Goal: Task Accomplishment & Management: Manage account settings

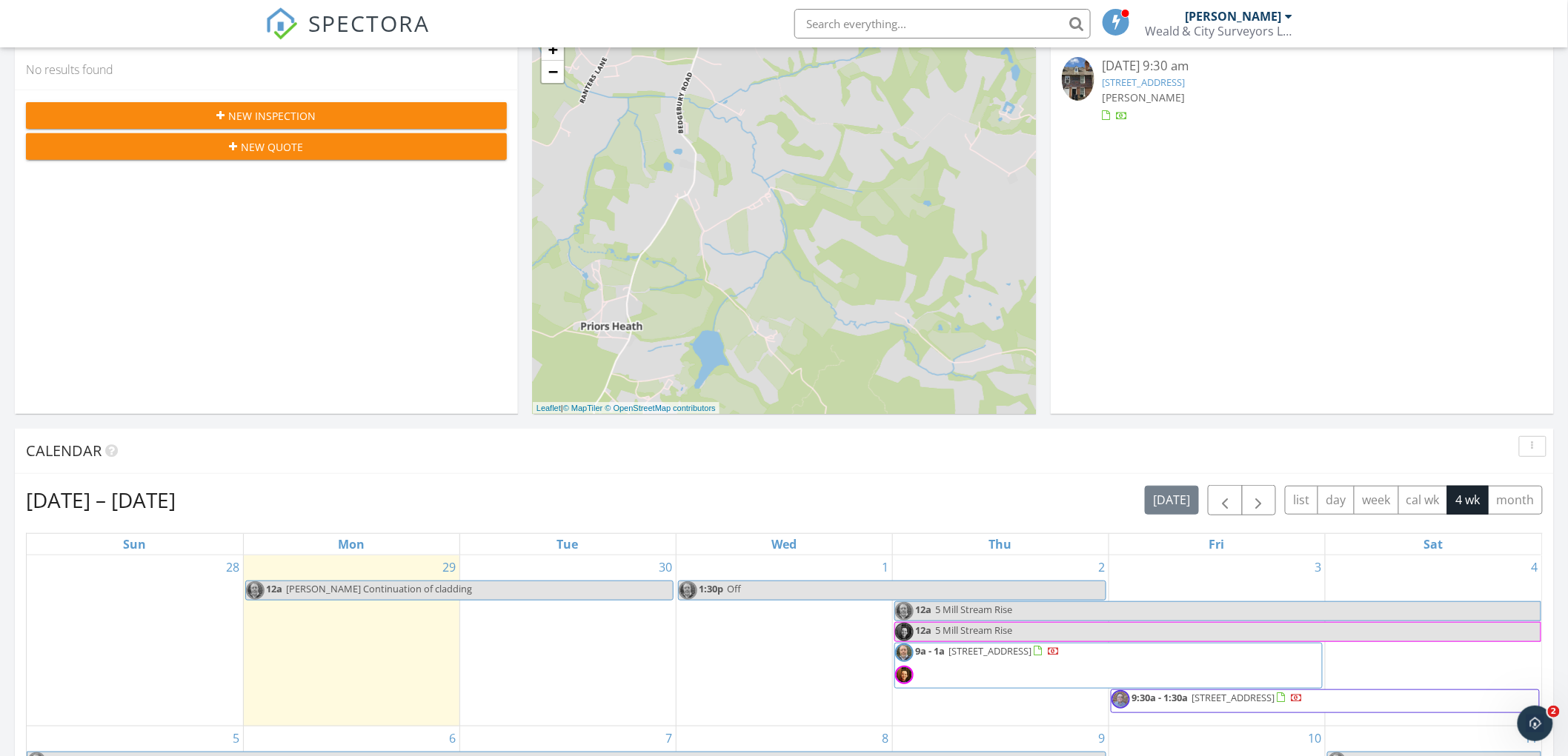
scroll to position [1375, 1595]
click at [1233, 500] on button "button" at bounding box center [1225, 501] width 35 height 31
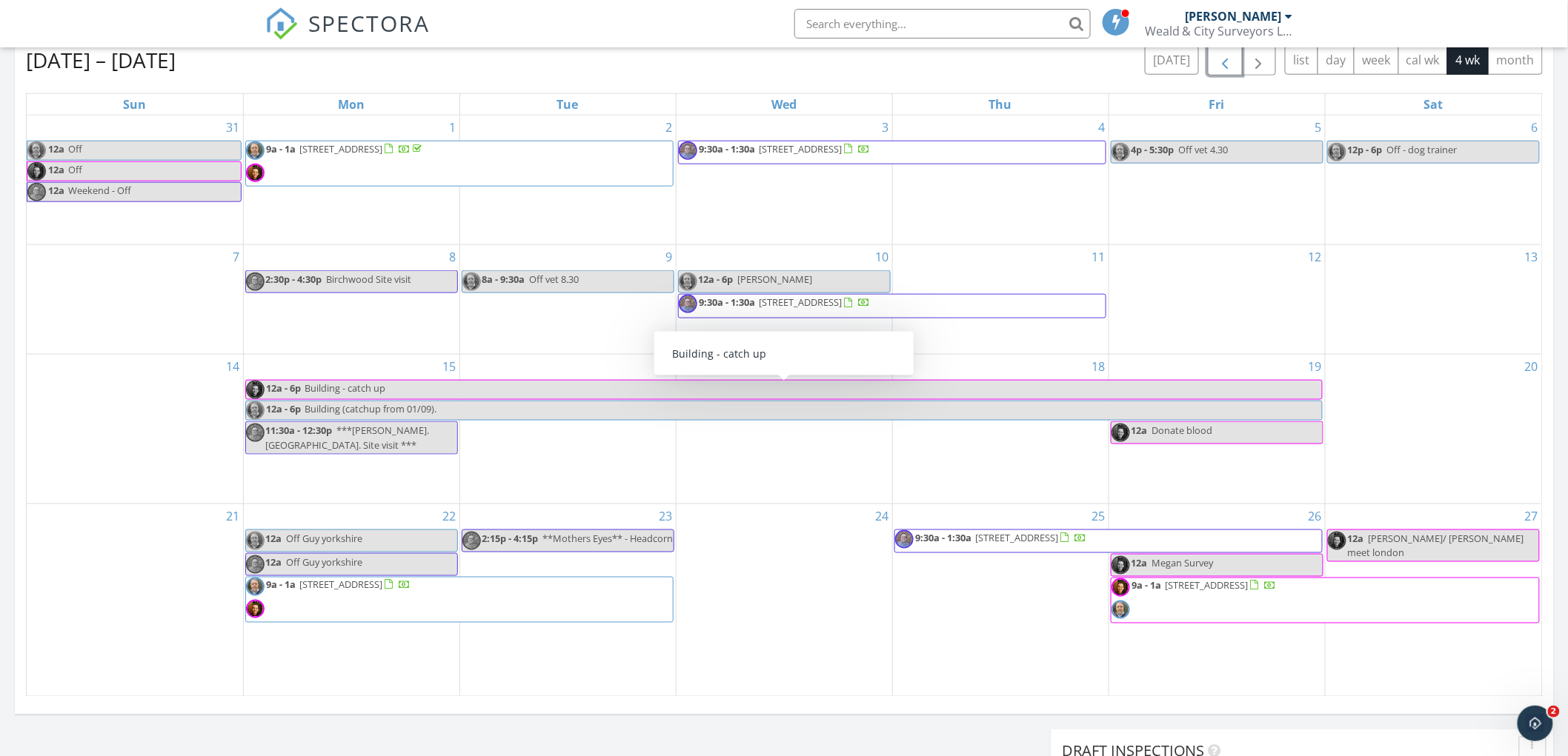
scroll to position [493, 0]
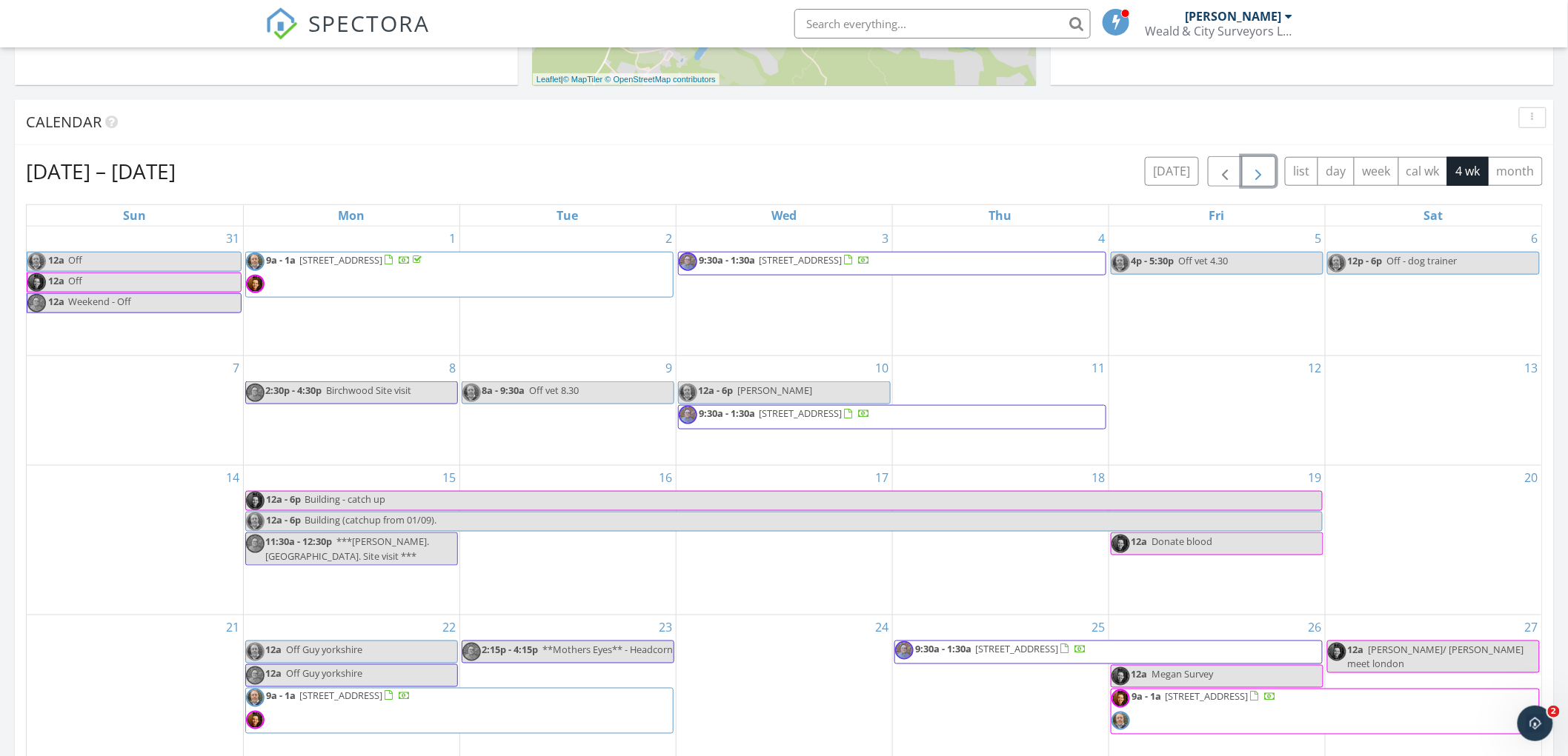
click at [1247, 177] on button "button" at bounding box center [1259, 172] width 35 height 31
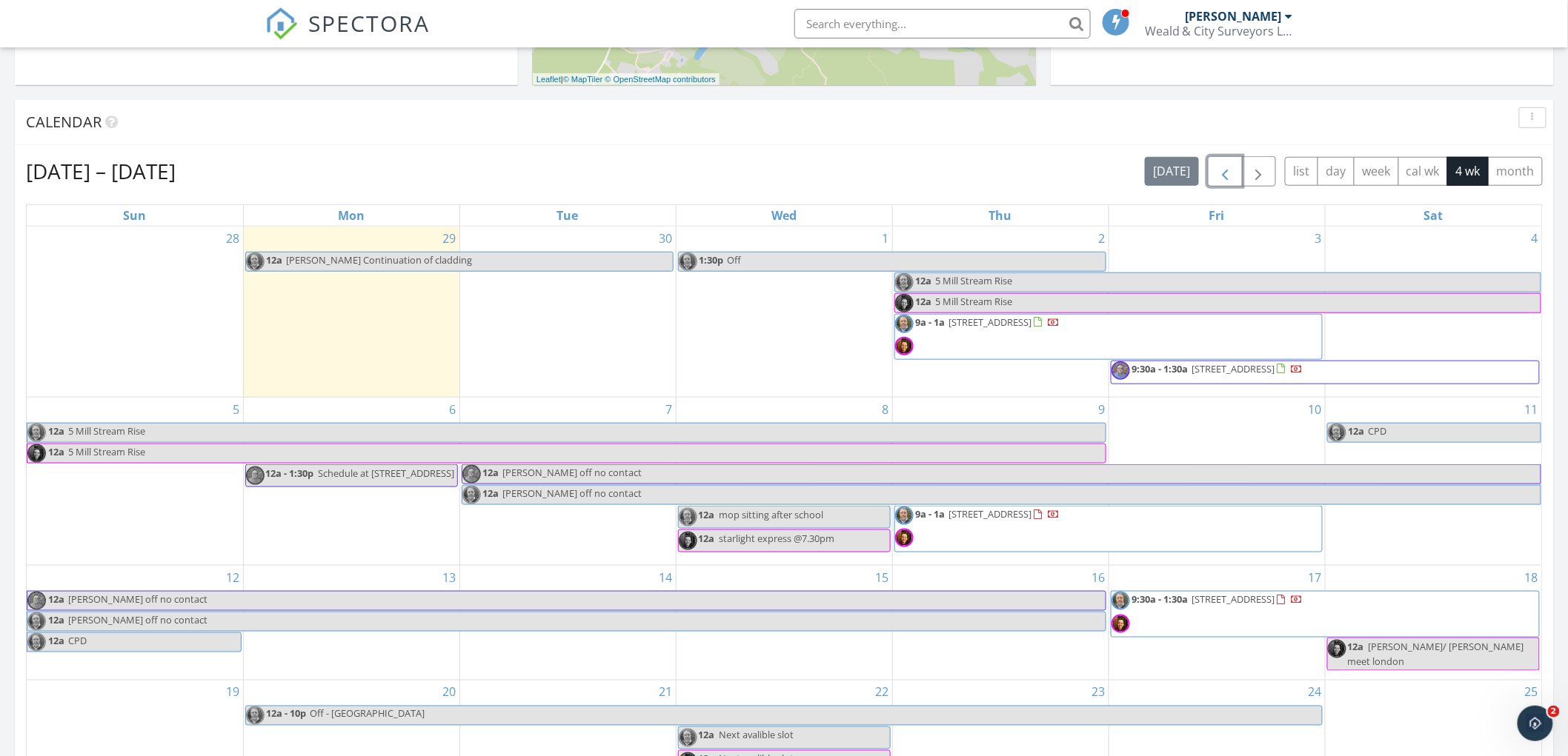
click at [1216, 172] on span "button" at bounding box center [1225, 172] width 18 height 18
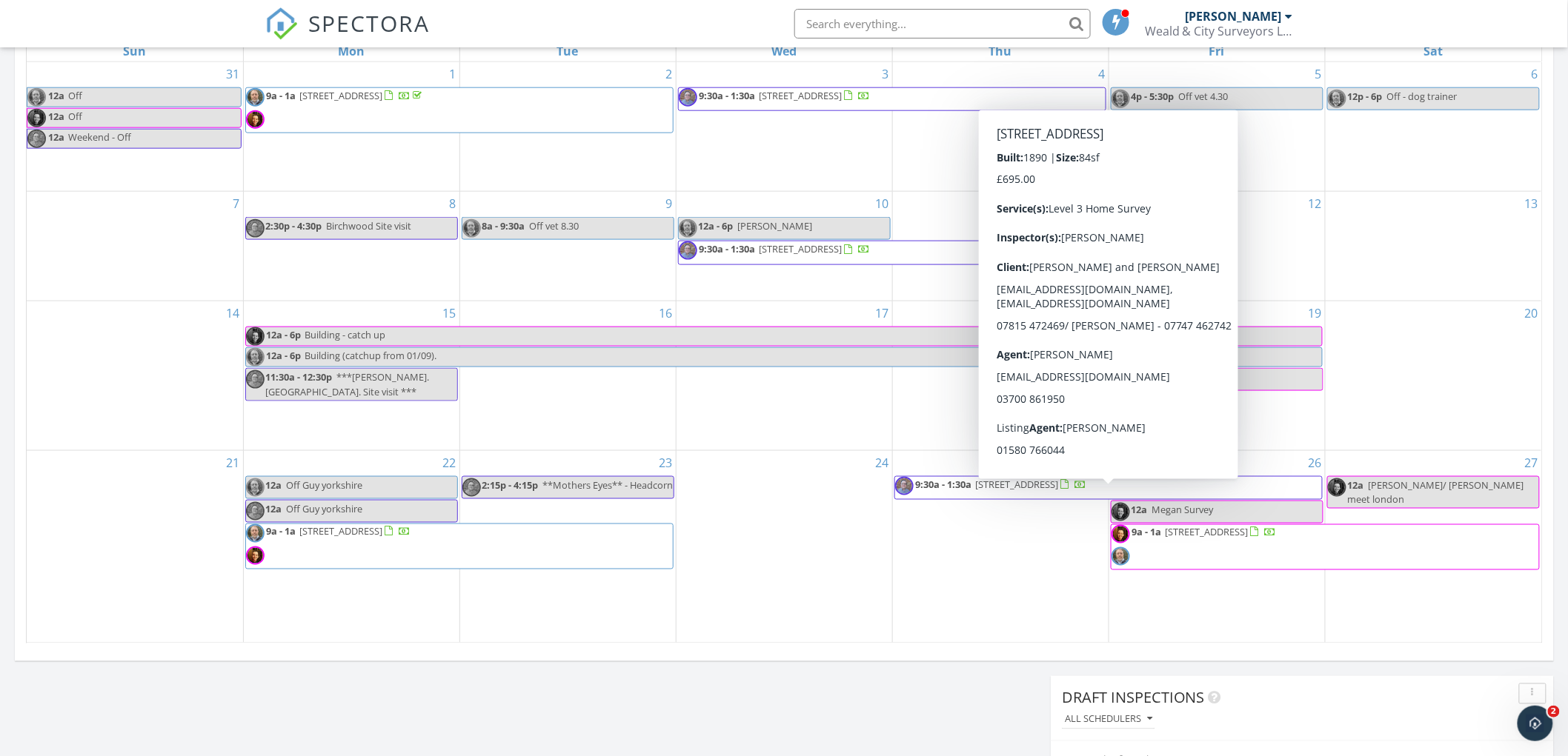
scroll to position [576, 0]
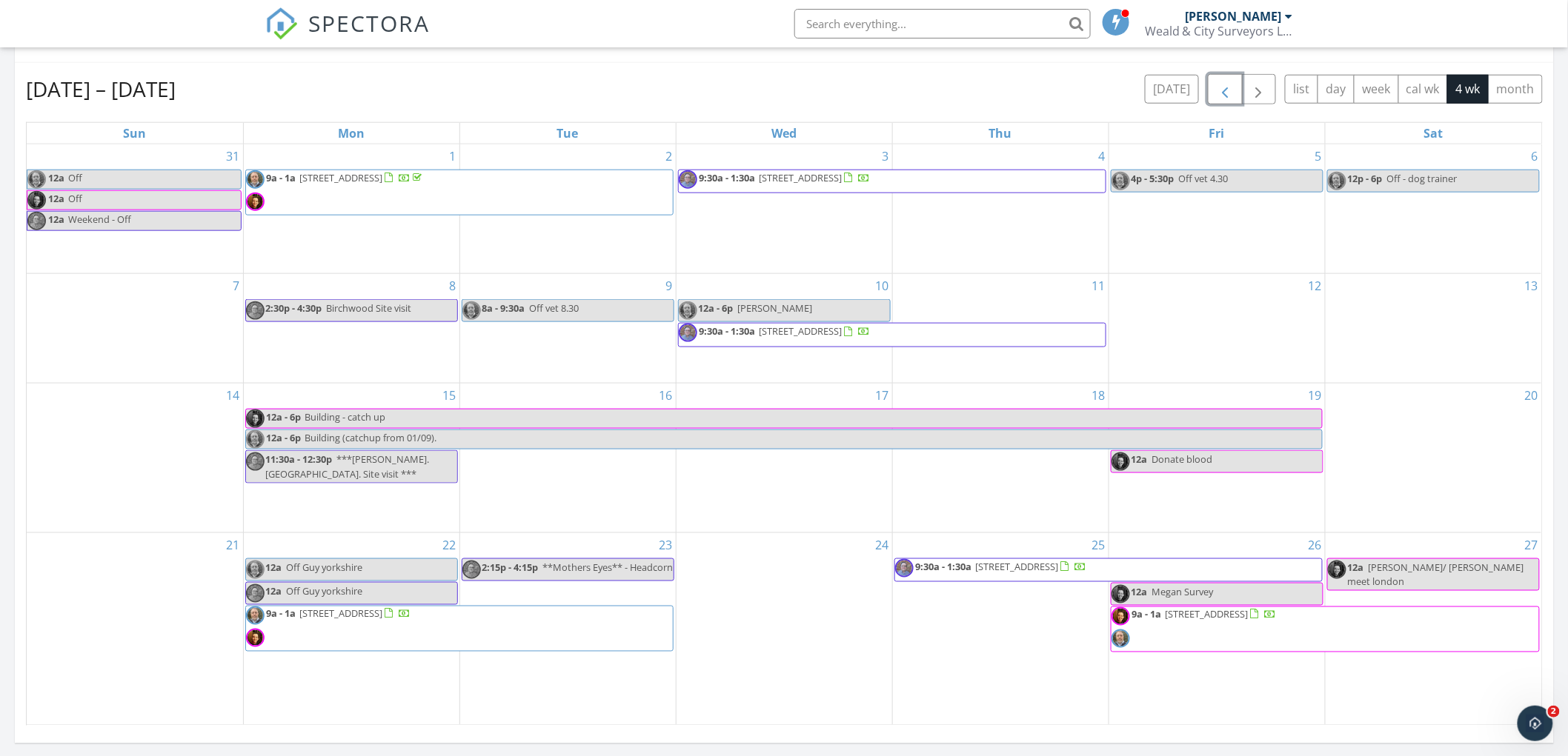
click at [821, 180] on span "1 Elfords Cottages, Hastings Road, Hawkhurst,, Cranbrook, TN18 4RP" at bounding box center [801, 178] width 83 height 14
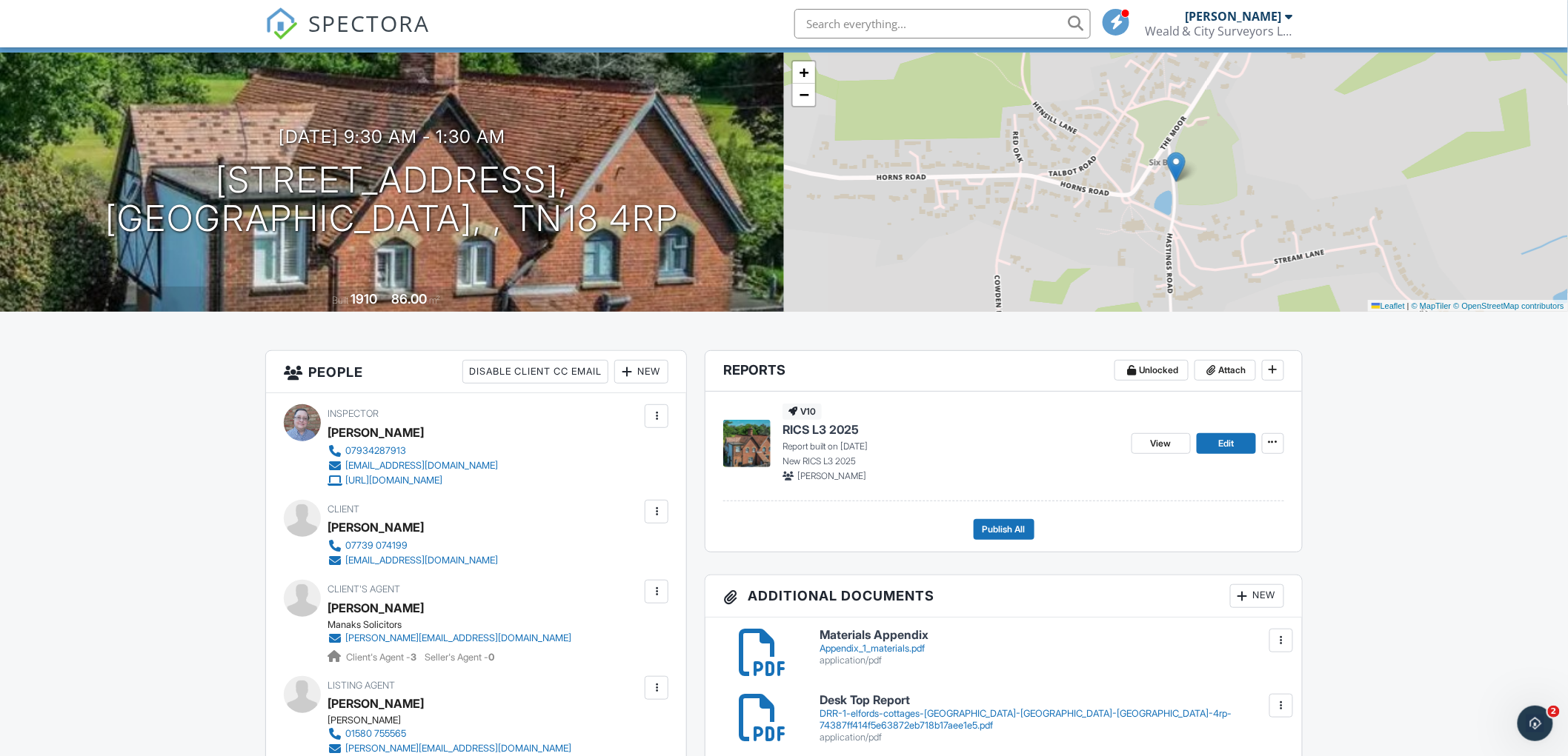
scroll to position [82, 0]
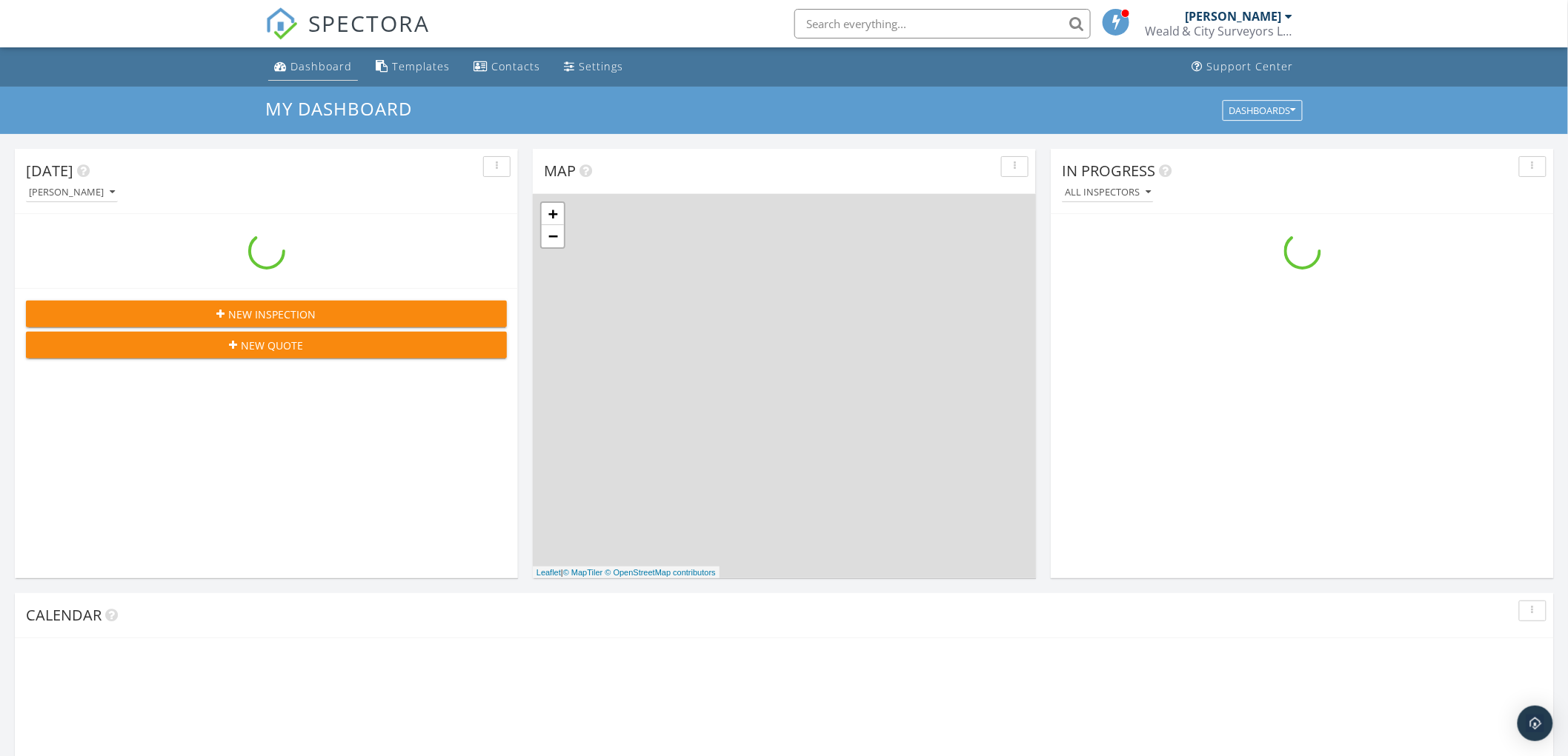
scroll to position [1375, 1595]
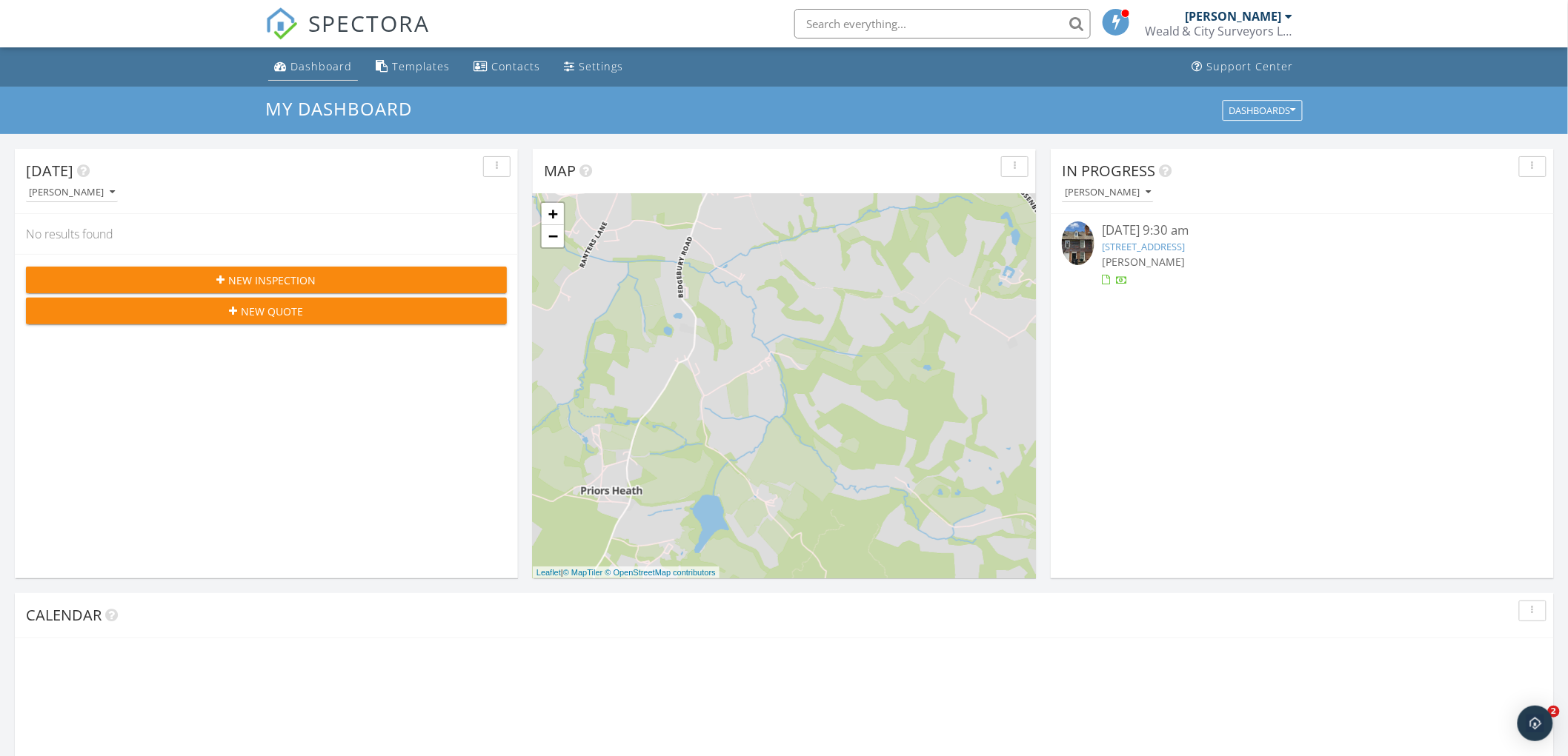
click at [320, 68] on div "Dashboard" at bounding box center [321, 66] width 61 height 14
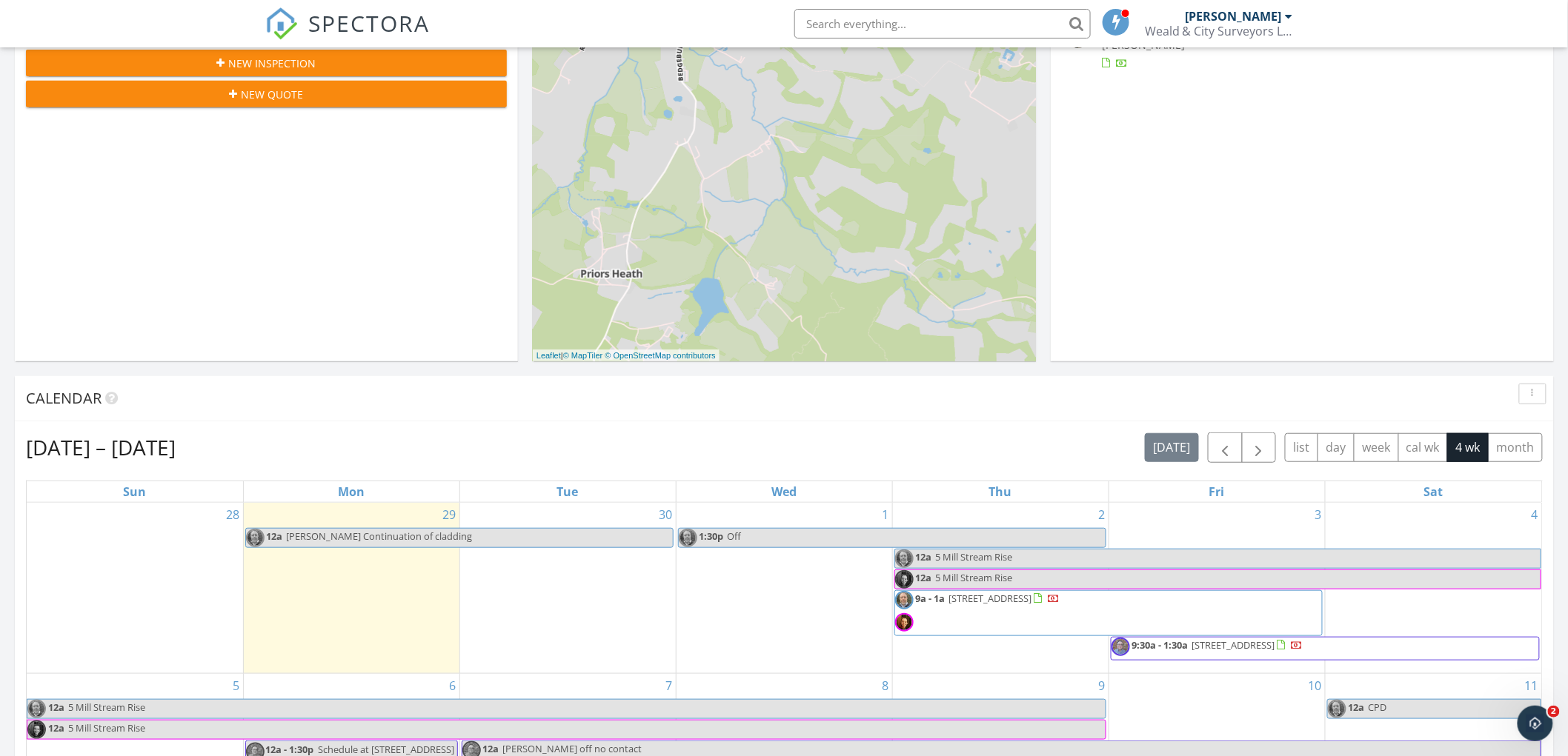
scroll to position [247, 0]
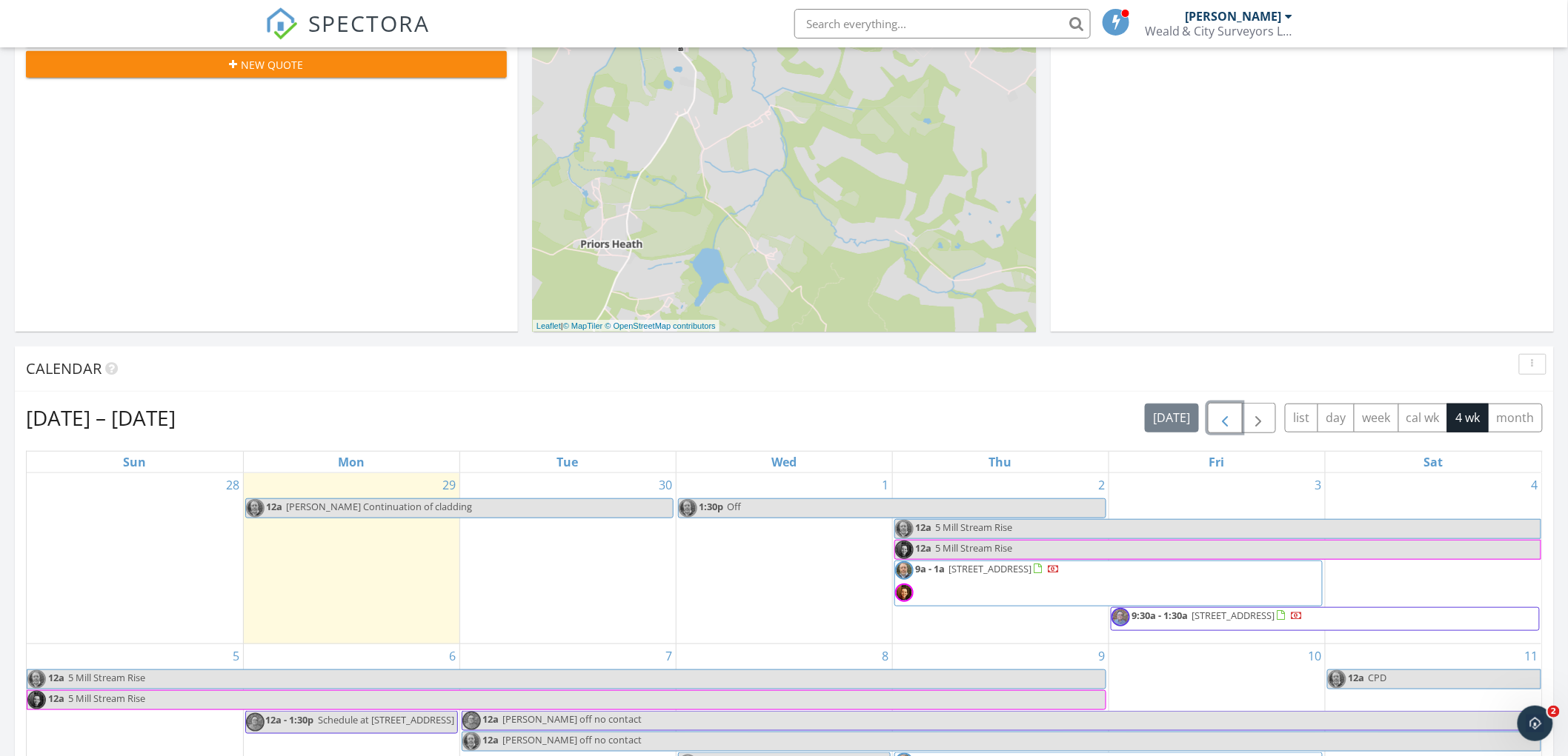
click at [1224, 413] on span "button" at bounding box center [1225, 418] width 18 height 18
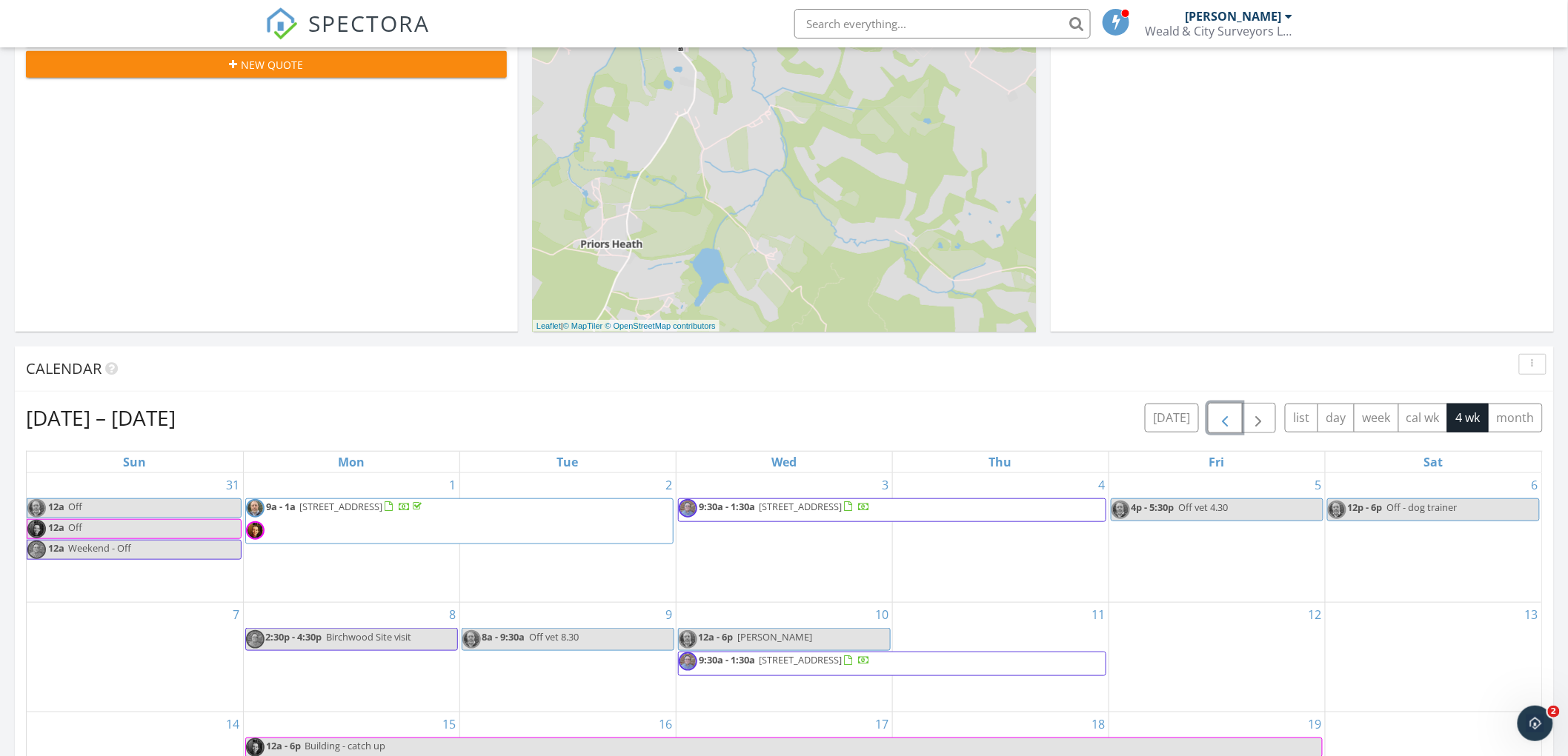
click at [1217, 420] on span "button" at bounding box center [1225, 418] width 18 height 18
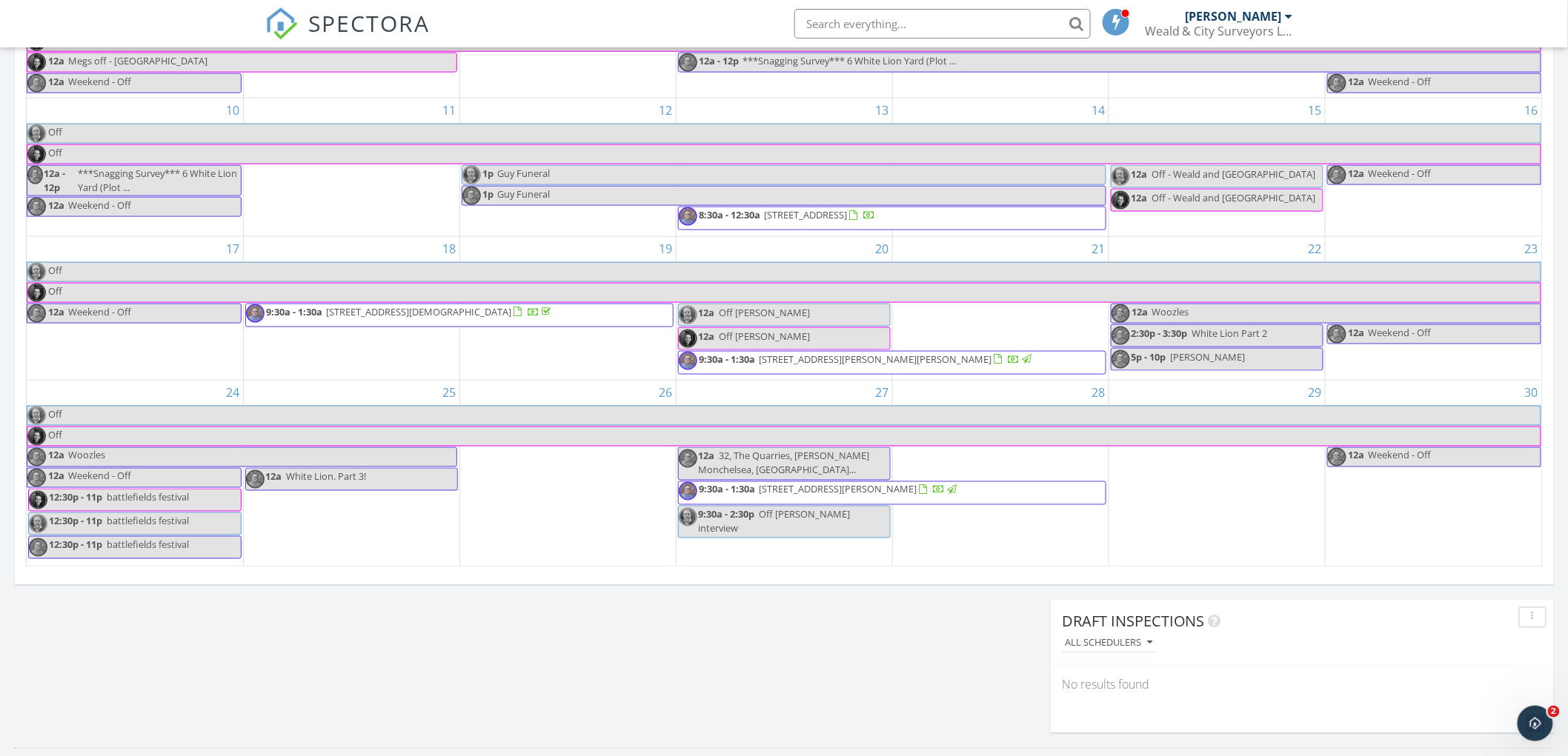
scroll to position [741, 0]
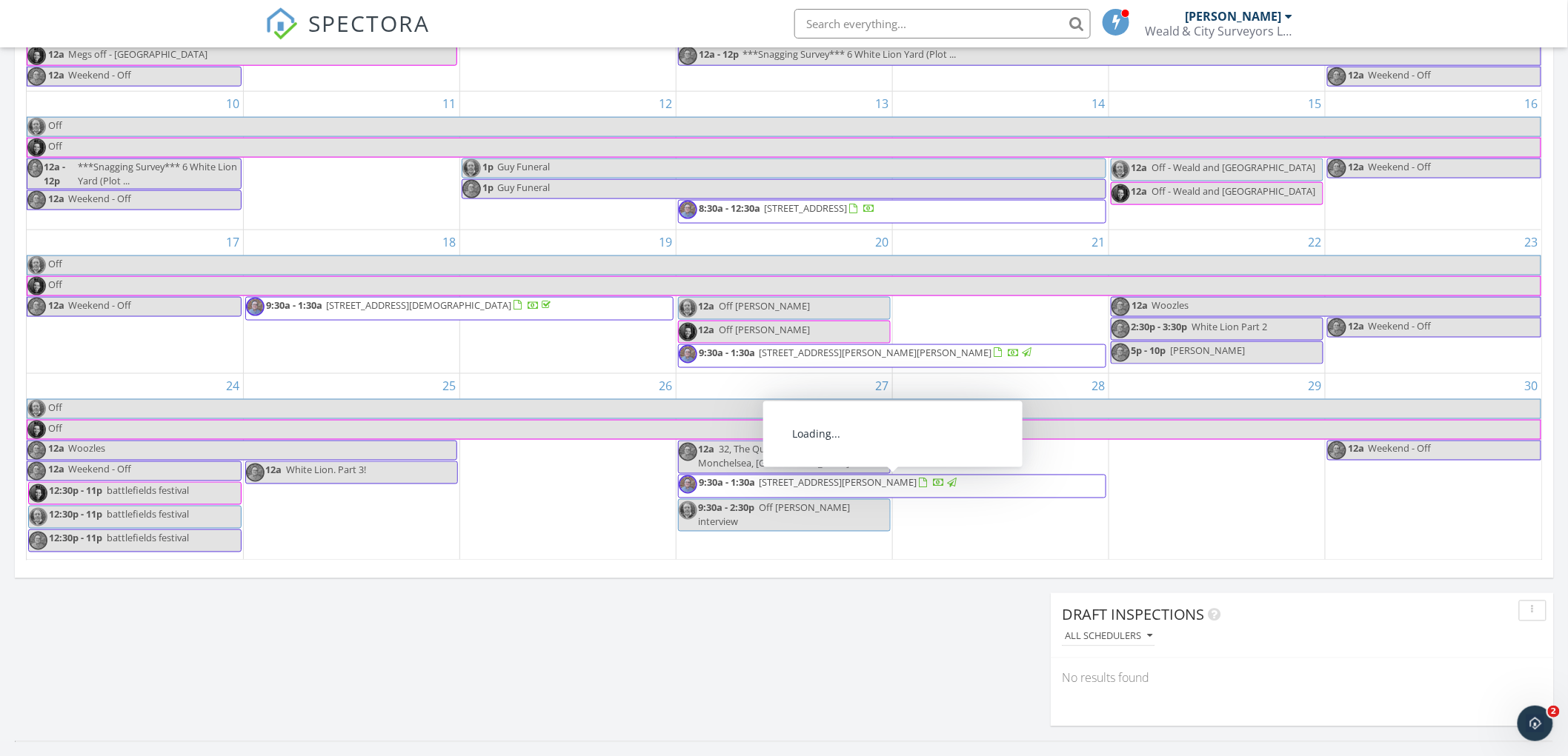
click at [1056, 486] on span "5 Heath Road , Langley, Maidstone ME17 3LH" at bounding box center [932, 486] width 347 height 22
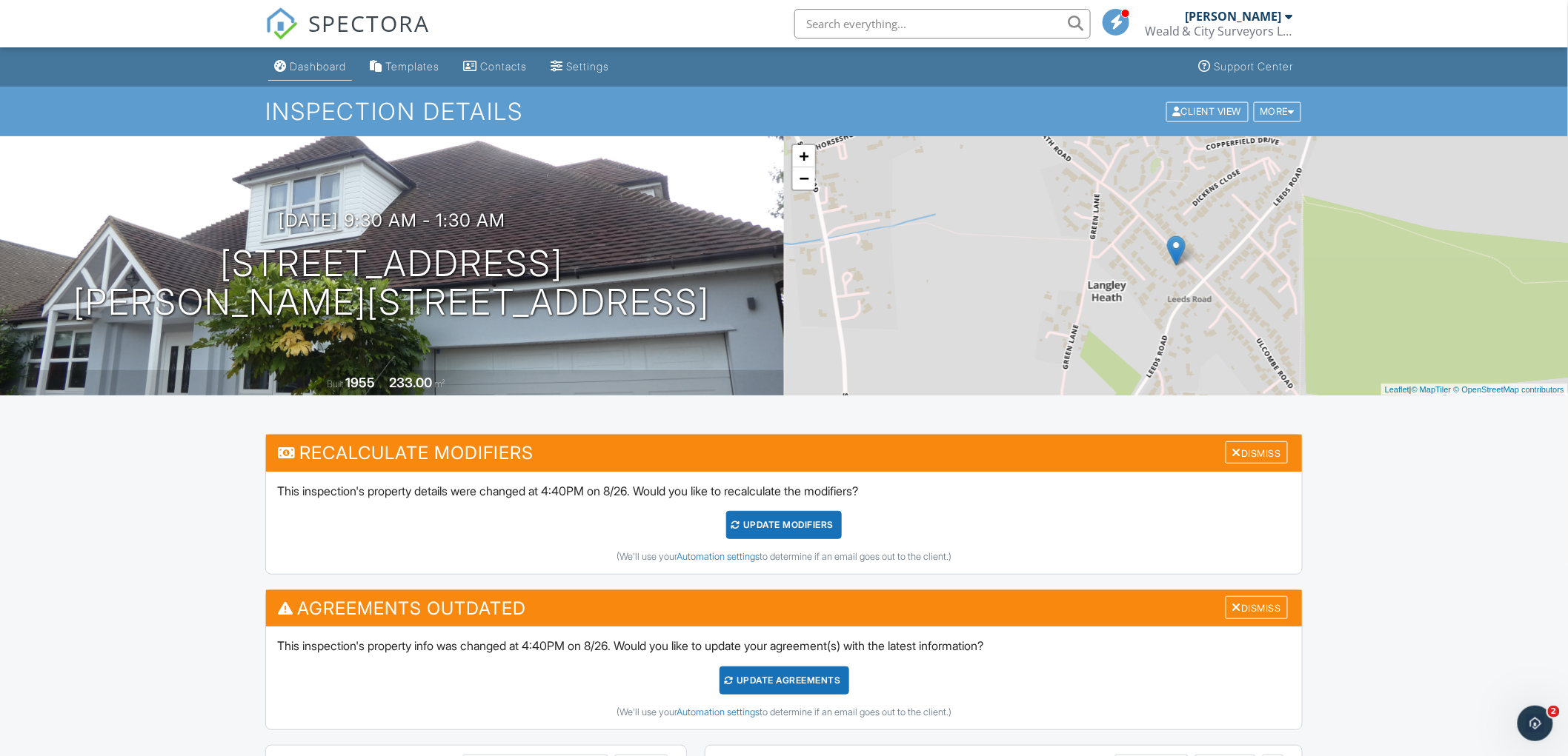
click at [323, 70] on div "Dashboard" at bounding box center [318, 66] width 56 height 13
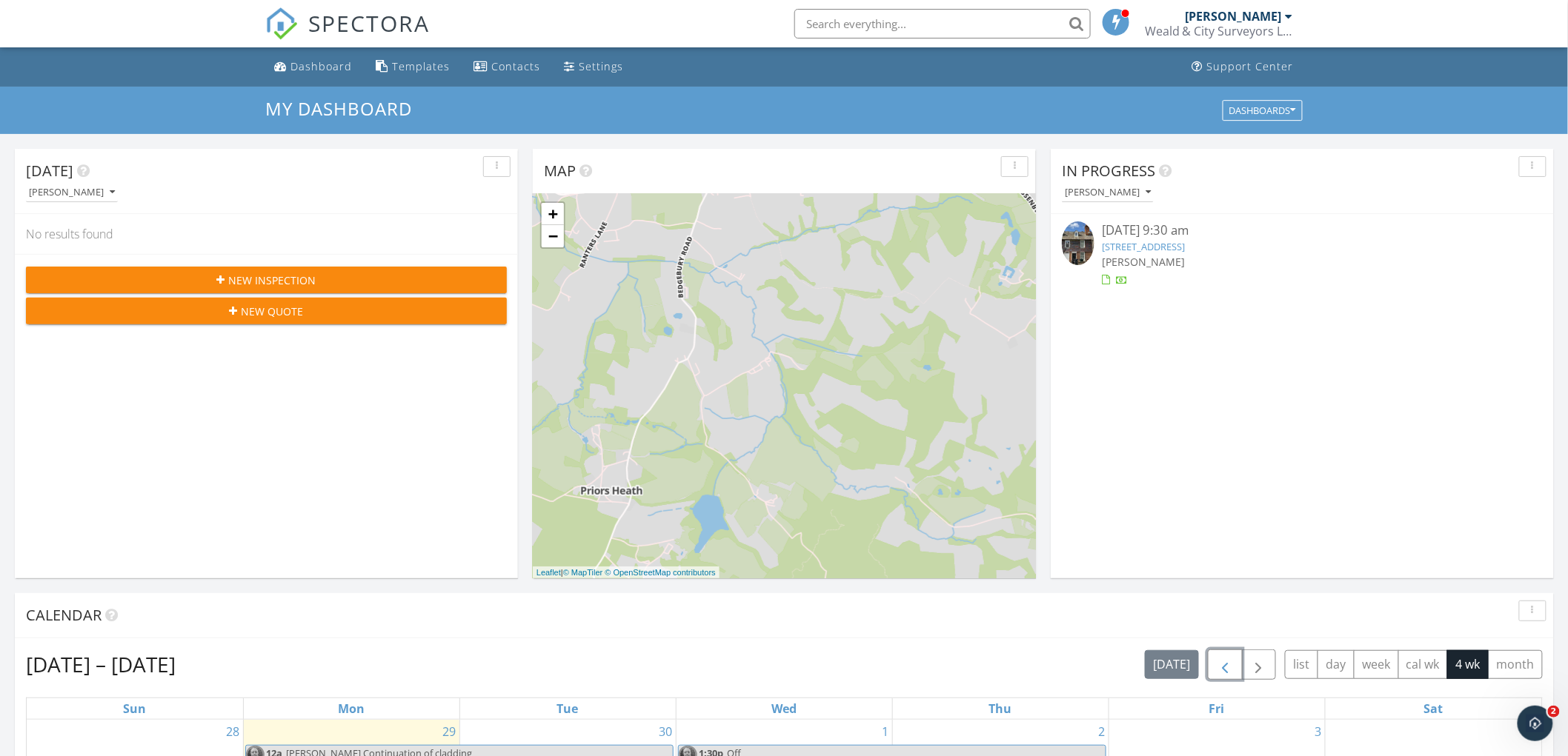
click at [1218, 667] on span "button" at bounding box center [1225, 665] width 18 height 18
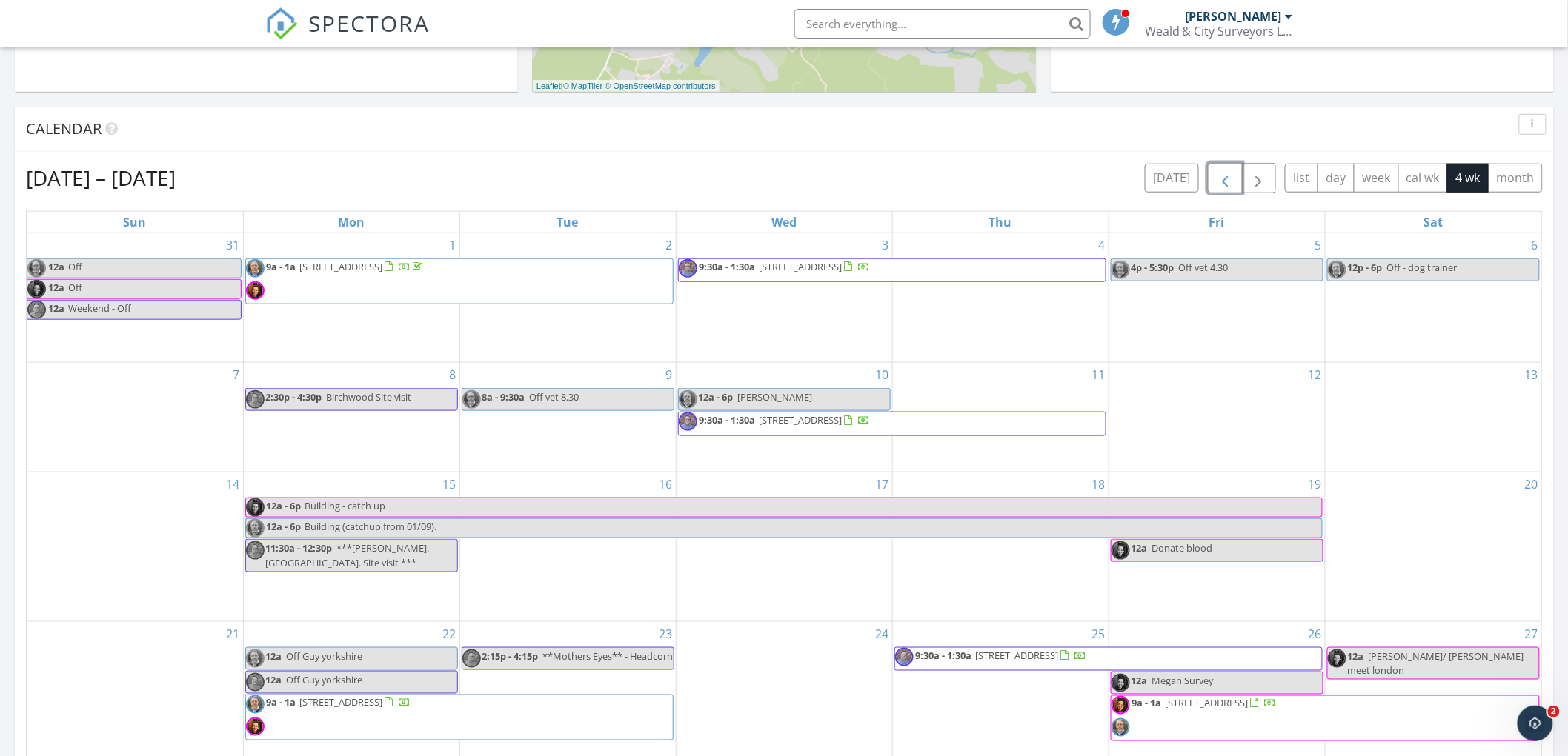
scroll to position [493, 0]
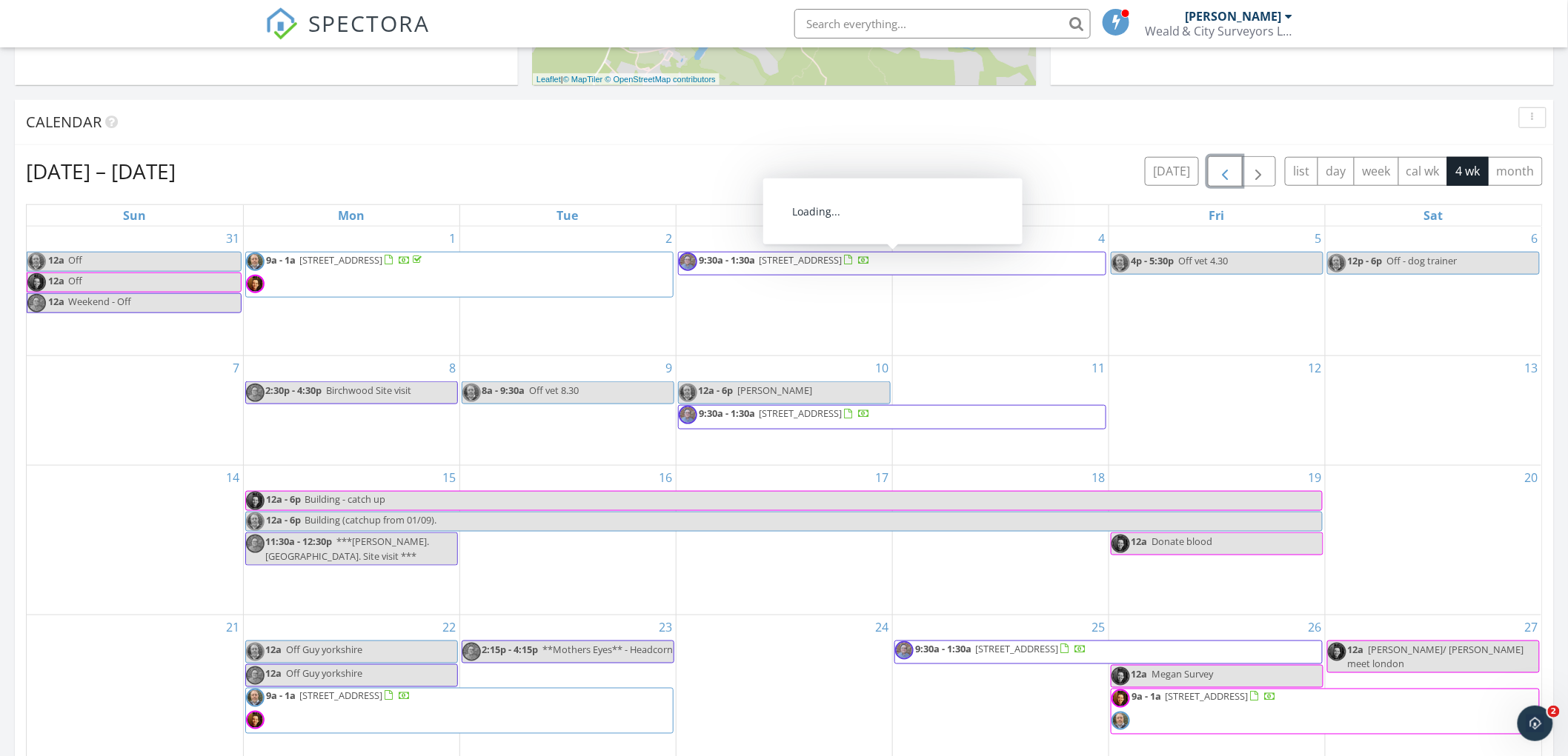
click at [842, 265] on span "1 Elfords Cottages, Hastings Road, Hawkhurst,, Cranbrook, TN18 4RP" at bounding box center [801, 260] width 83 height 14
